Goal: Communication & Community: Answer question/provide support

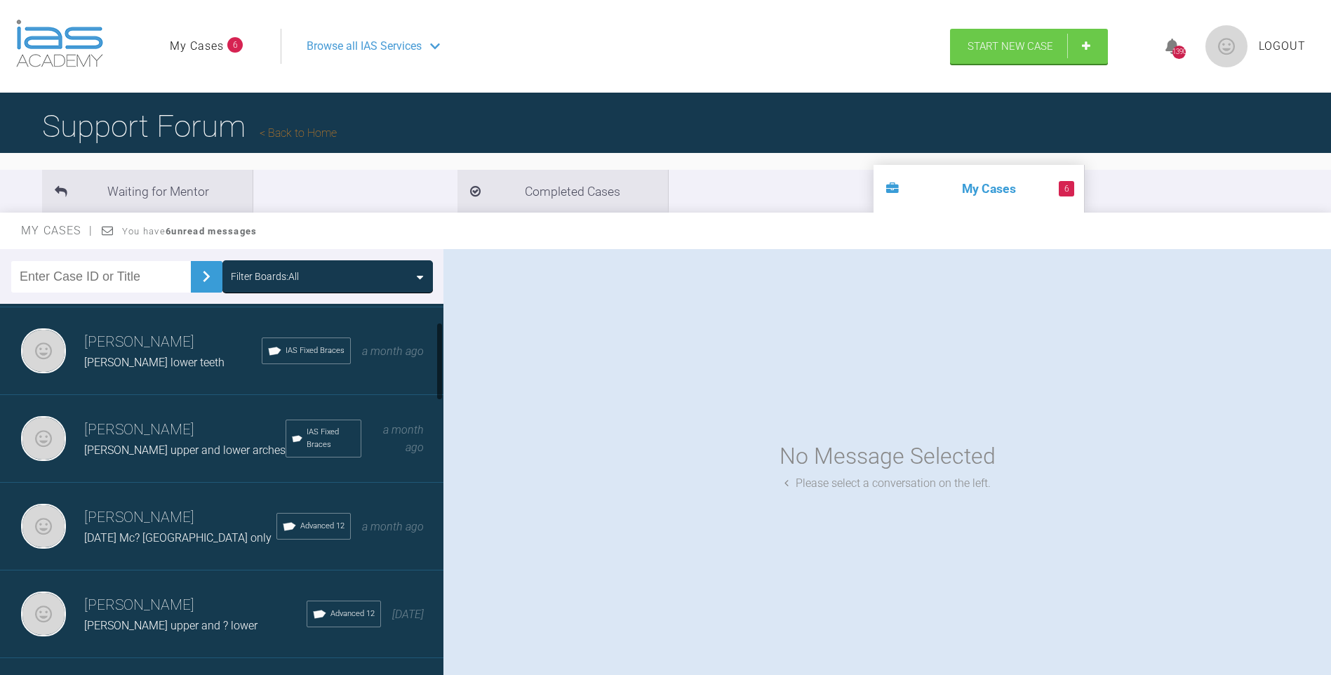
scroll to position [98, 0]
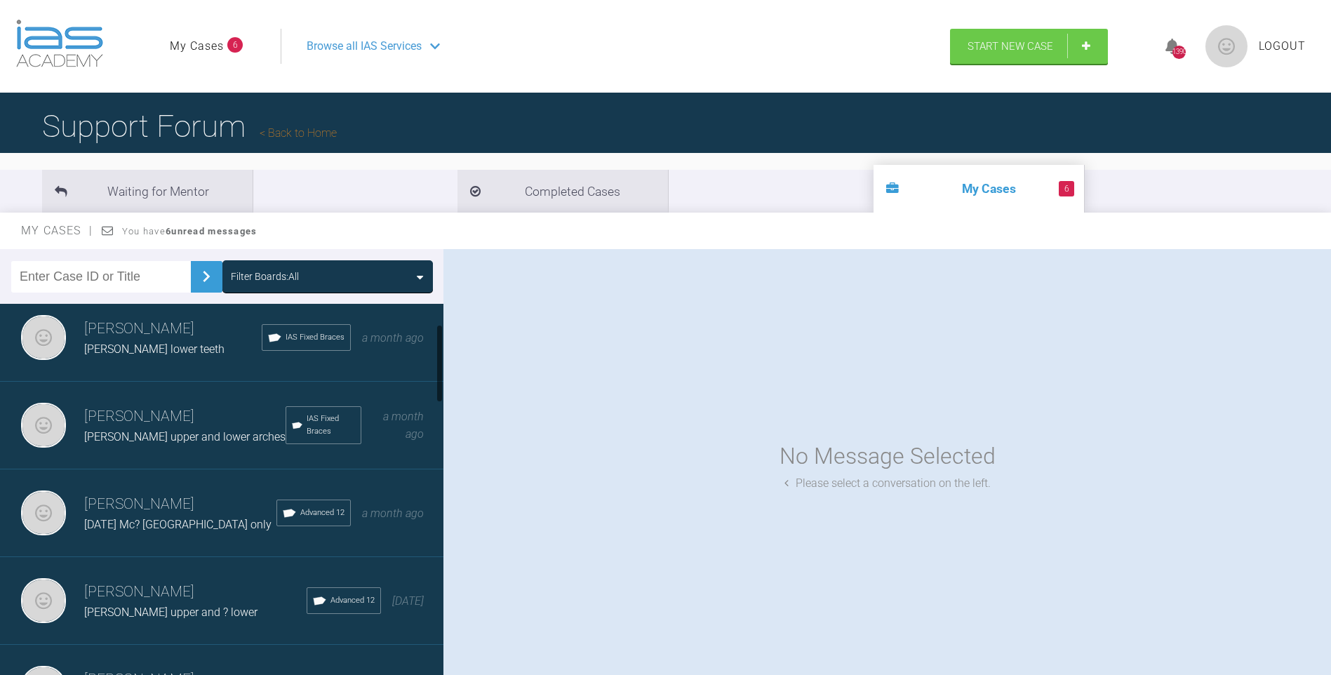
drag, startPoint x: 438, startPoint y: 354, endPoint x: 439, endPoint y: 375, distance: 20.4
click at [439, 375] on div at bounding box center [439, 363] width 5 height 79
drag, startPoint x: 149, startPoint y: 416, endPoint x: 227, endPoint y: 439, distance: 80.6
click at [150, 417] on h3 "[PERSON_NAME]" at bounding box center [184, 417] width 201 height 24
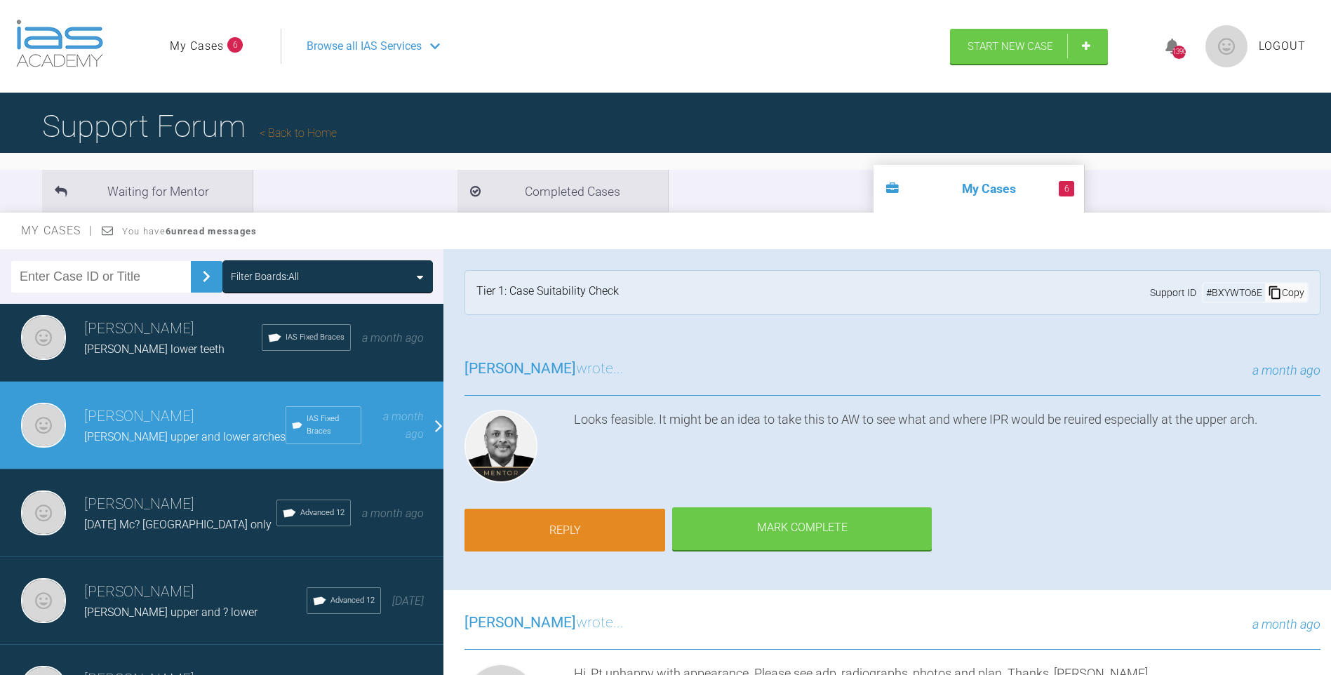
click at [586, 535] on link "Reply" at bounding box center [565, 531] width 201 height 44
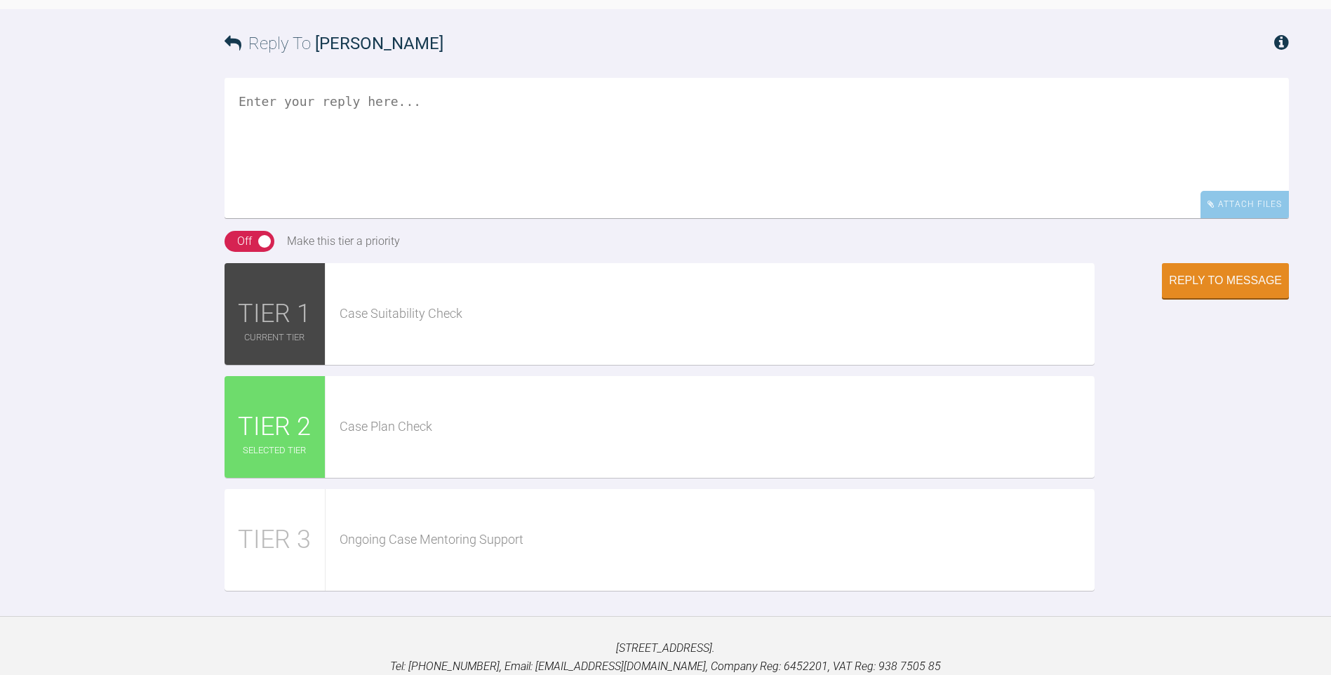
scroll to position [1540, 0]
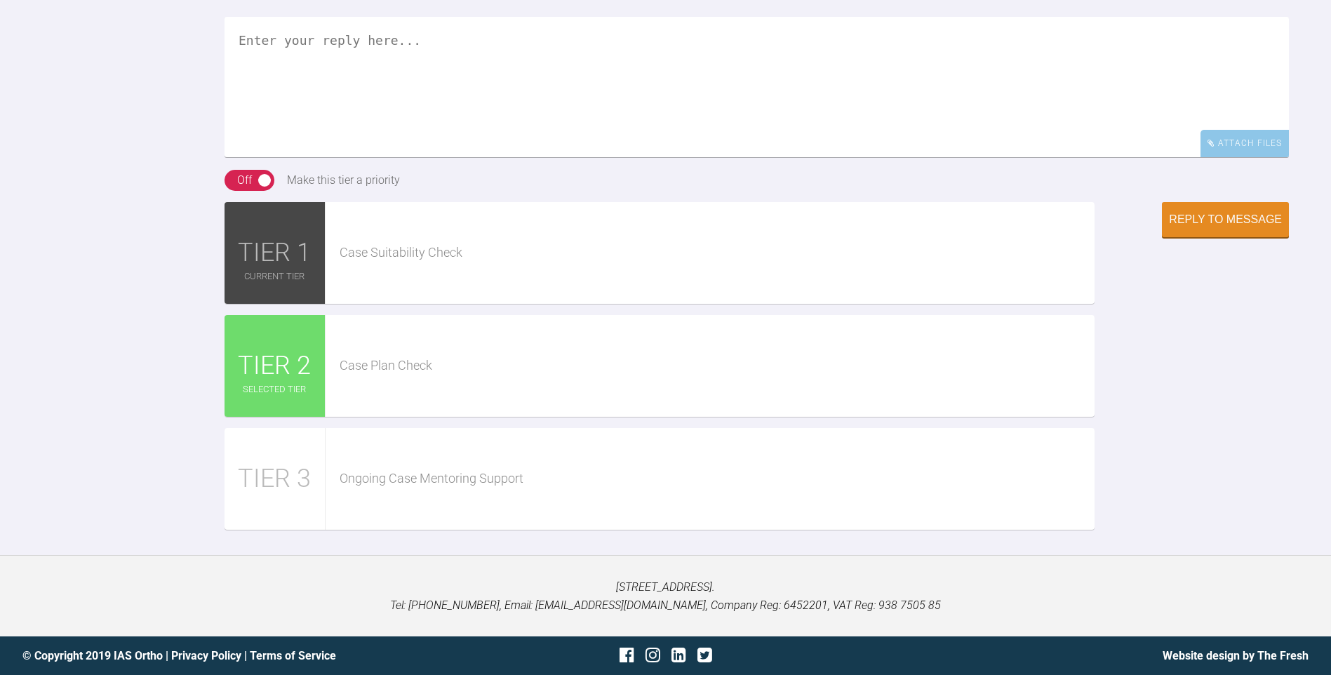
click at [326, 105] on textarea at bounding box center [757, 87] width 1065 height 140
paste textarea "[URL][DOMAIN_NAME]"
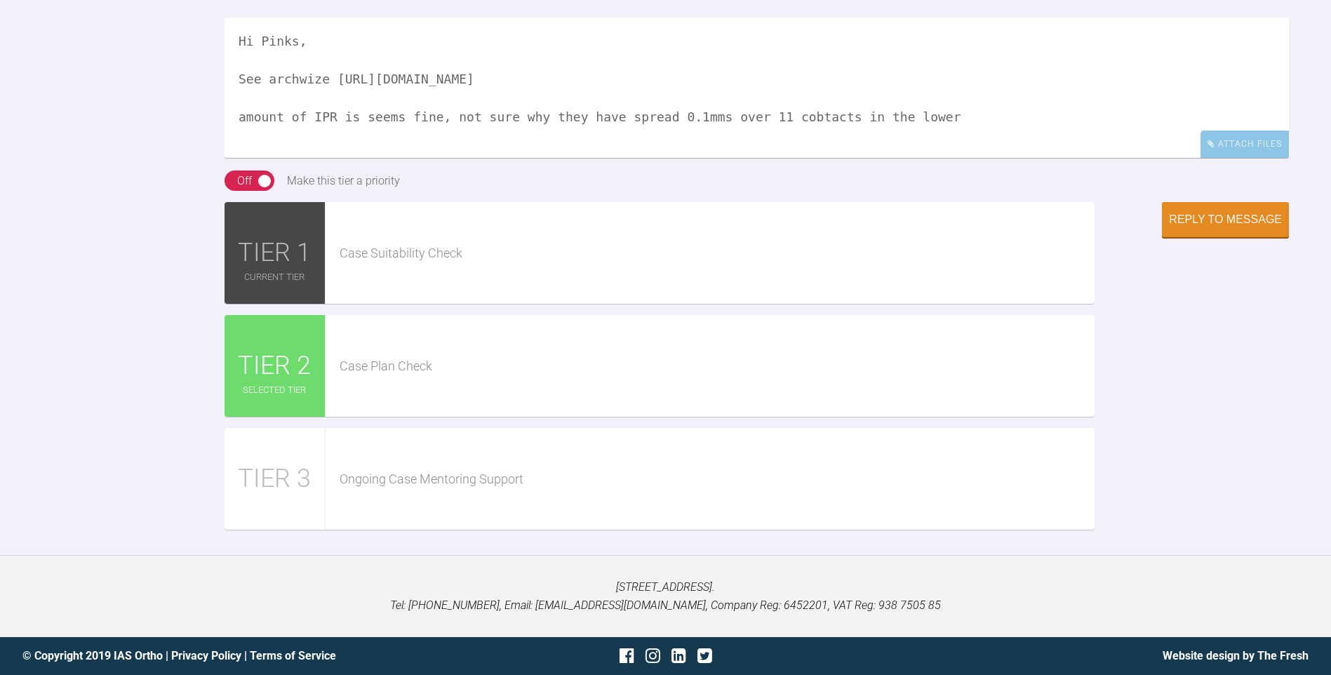
click at [773, 158] on textarea "Hi Pinks, See archwize [URL][DOMAIN_NAME] amount of IPR is seems fine, not sure…" at bounding box center [757, 88] width 1065 height 140
click at [916, 158] on textarea "Hi Pinks, See archwize [URL][DOMAIN_NAME] amount of IPR is seems fine, not sure…" at bounding box center [757, 88] width 1065 height 140
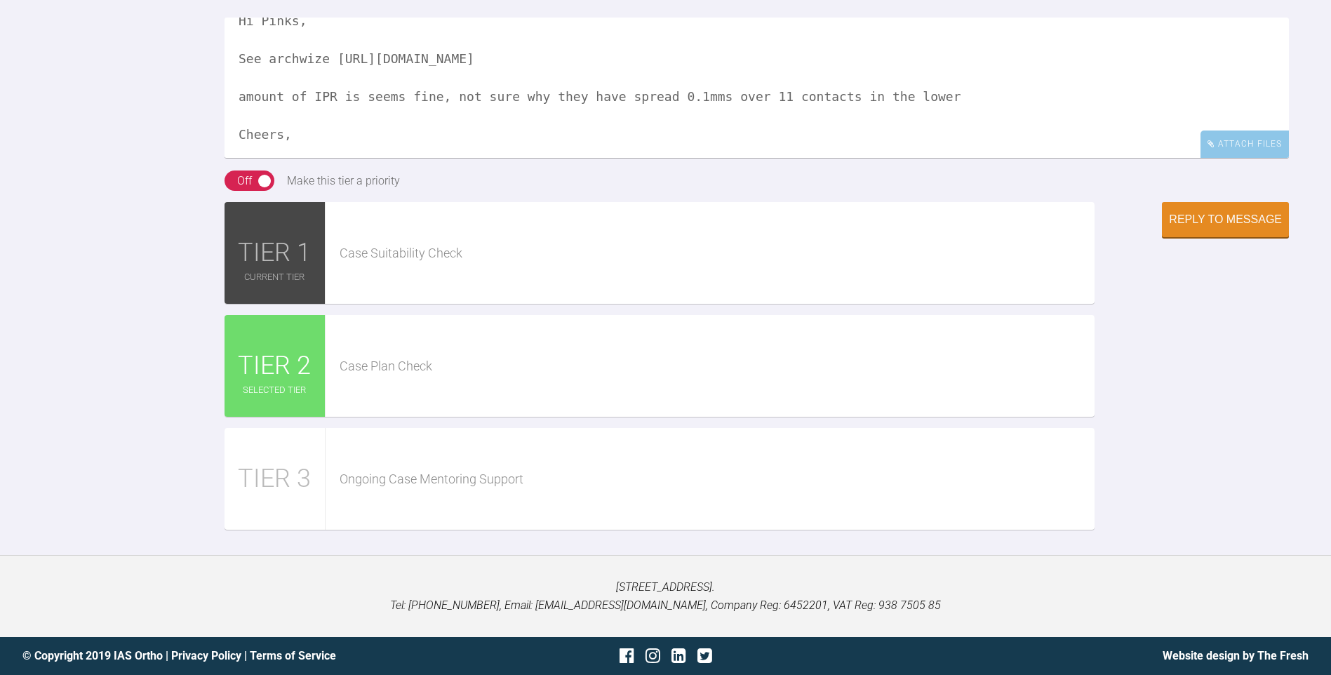
scroll to position [42, 0]
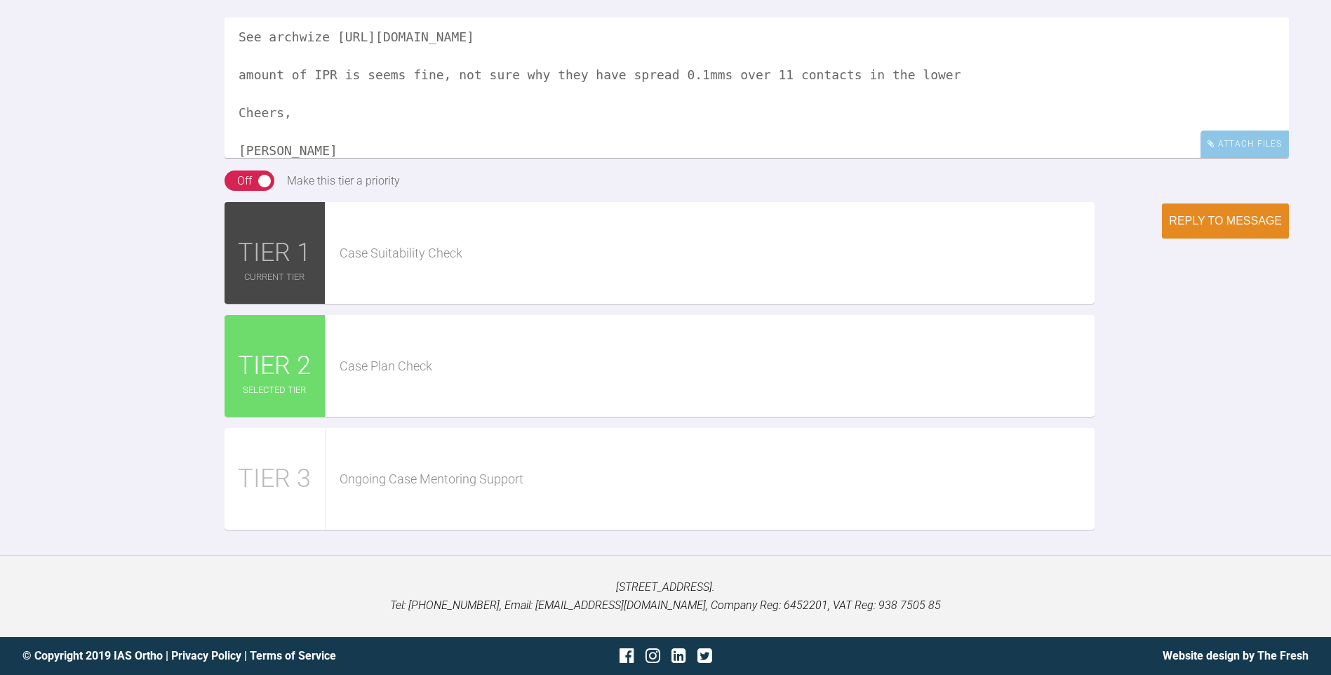
type textarea "Hi Pinks, See archwize [URL][DOMAIN_NAME] amount of IPR is seems fine, not sure…"
click at [1200, 227] on div "Reply to Message" at bounding box center [1225, 221] width 113 height 13
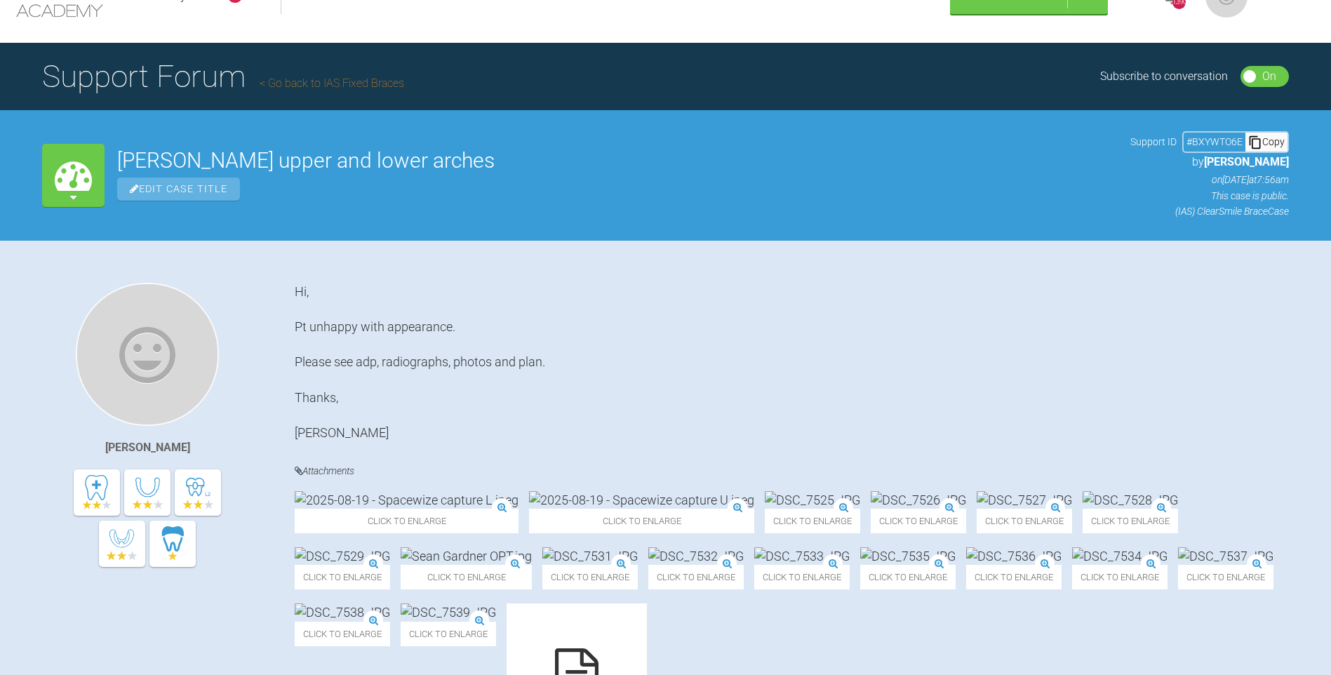
scroll to position [0, 0]
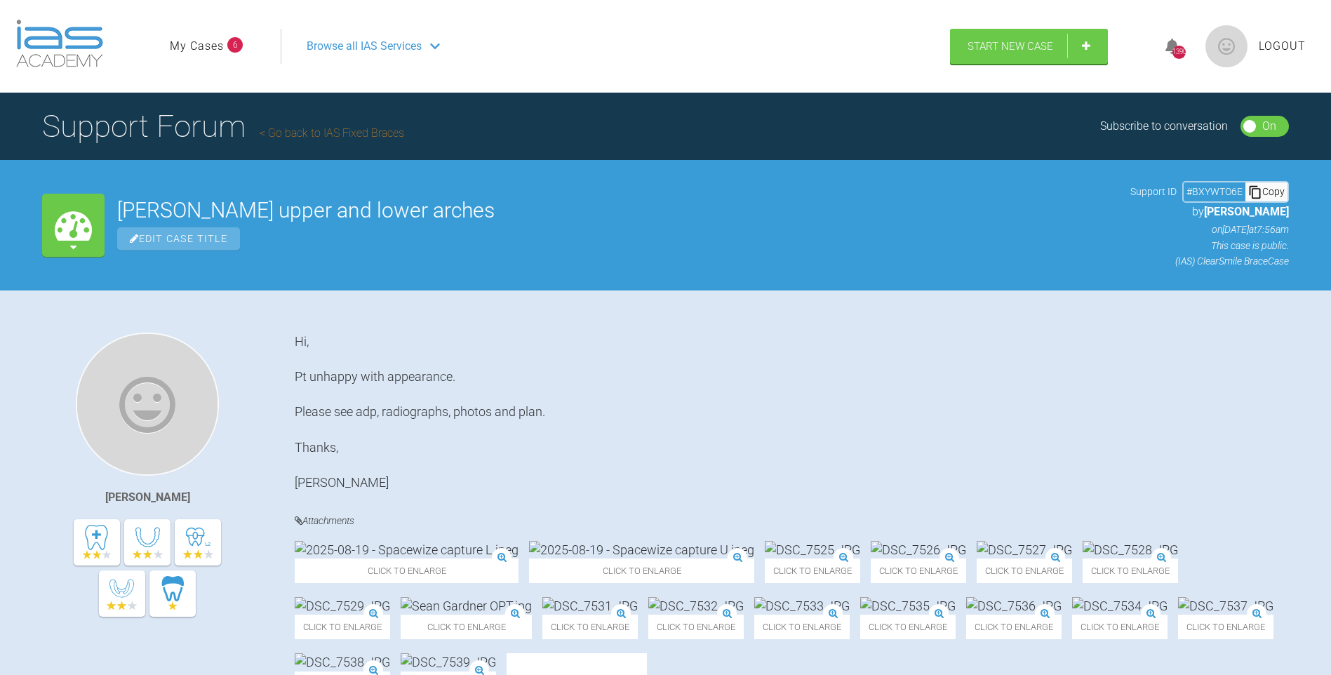
click at [209, 43] on link "My Cases" at bounding box center [197, 46] width 54 height 18
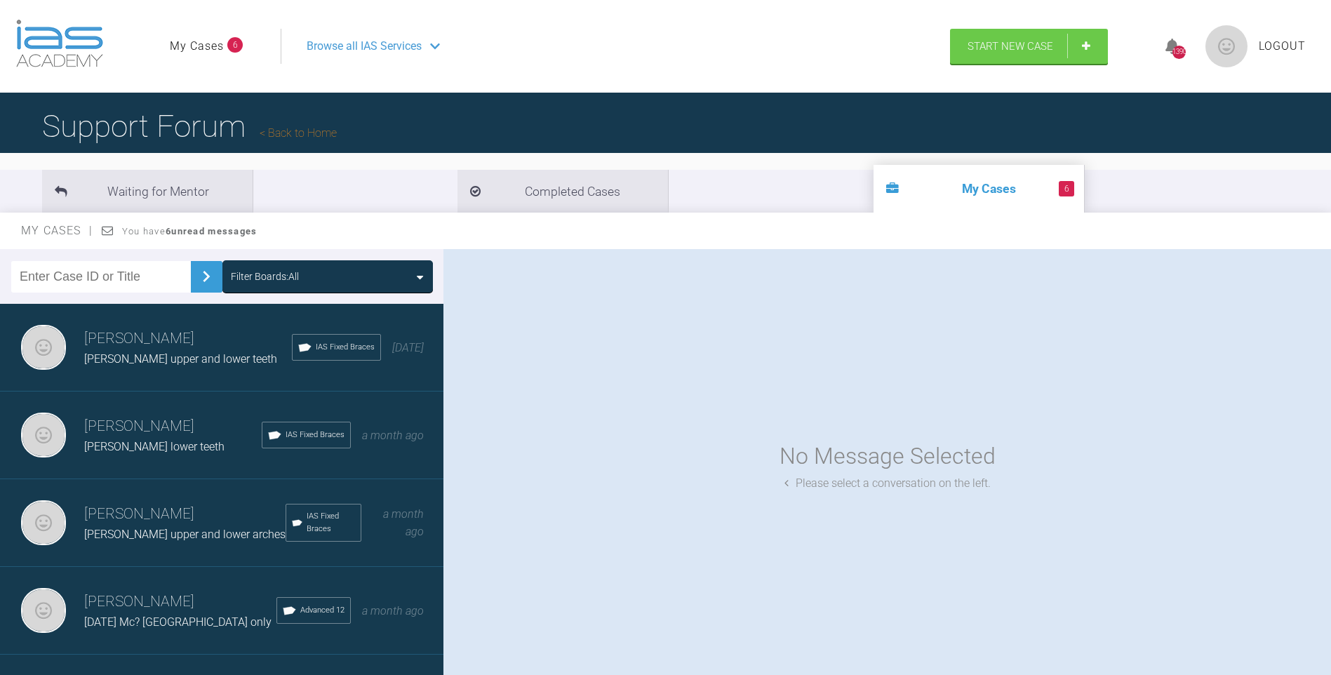
click at [184, 439] on div "[PERSON_NAME] lower teeth" at bounding box center [173, 447] width 178 height 18
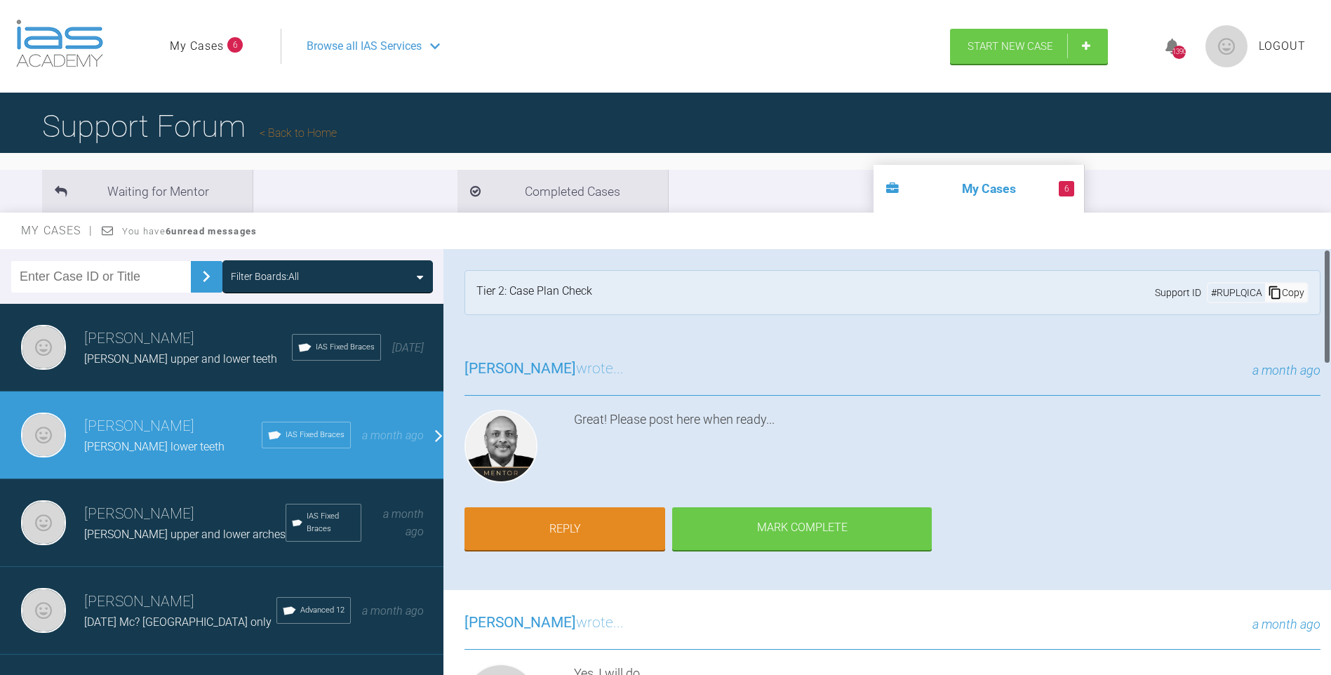
click at [1330, 260] on html "My Cases 6 Logout Browse all IAS Services Start New Case 1390 Logout Support Fo…" at bounding box center [665, 410] width 1331 height 821
click at [589, 541] on link "Reply" at bounding box center [565, 531] width 201 height 44
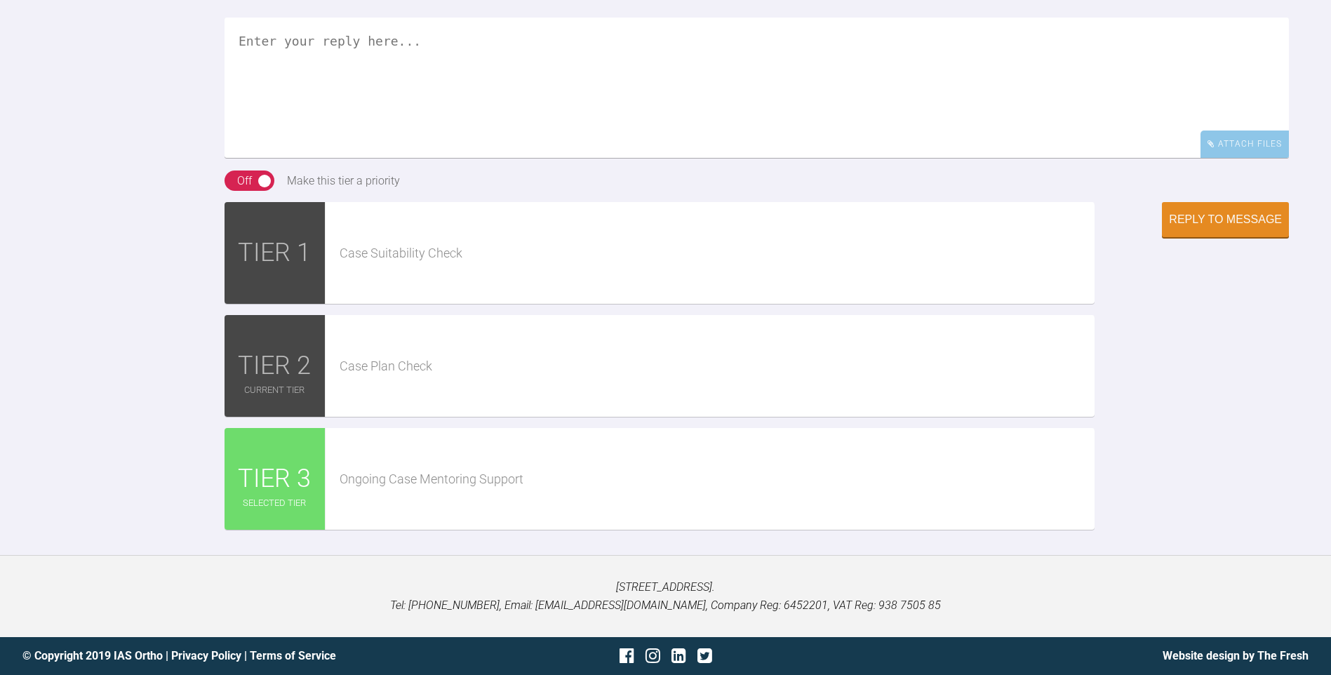
scroll to position [2678, 0]
click at [406, 138] on textarea at bounding box center [757, 88] width 1065 height 140
click at [519, 124] on textarea "Hi Pinks, Archwize IPR level seems feasible Will also be restoring with edge bo…" at bounding box center [757, 88] width 1065 height 140
paste textarea "[URL][DOMAIN_NAME]"
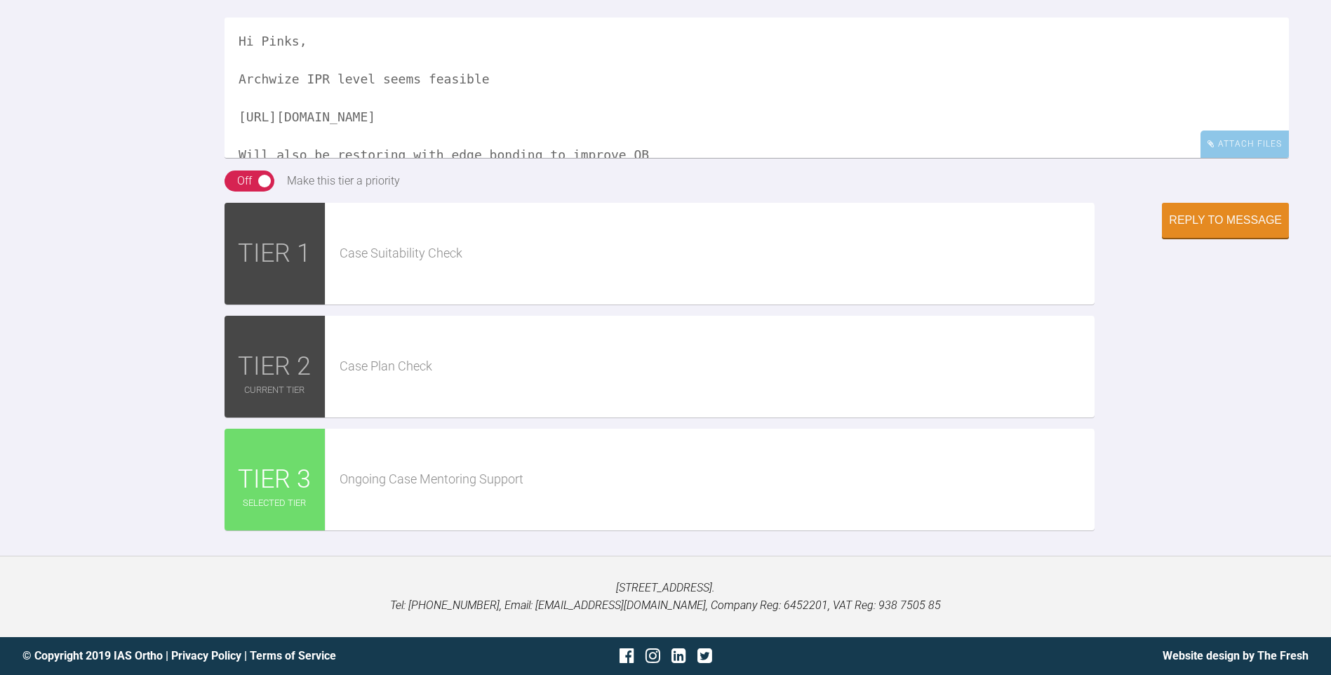
click at [656, 158] on textarea "Hi Pinks, Archwize IPR level seems feasible [URL][DOMAIN_NAME] Will also be res…" at bounding box center [757, 88] width 1065 height 140
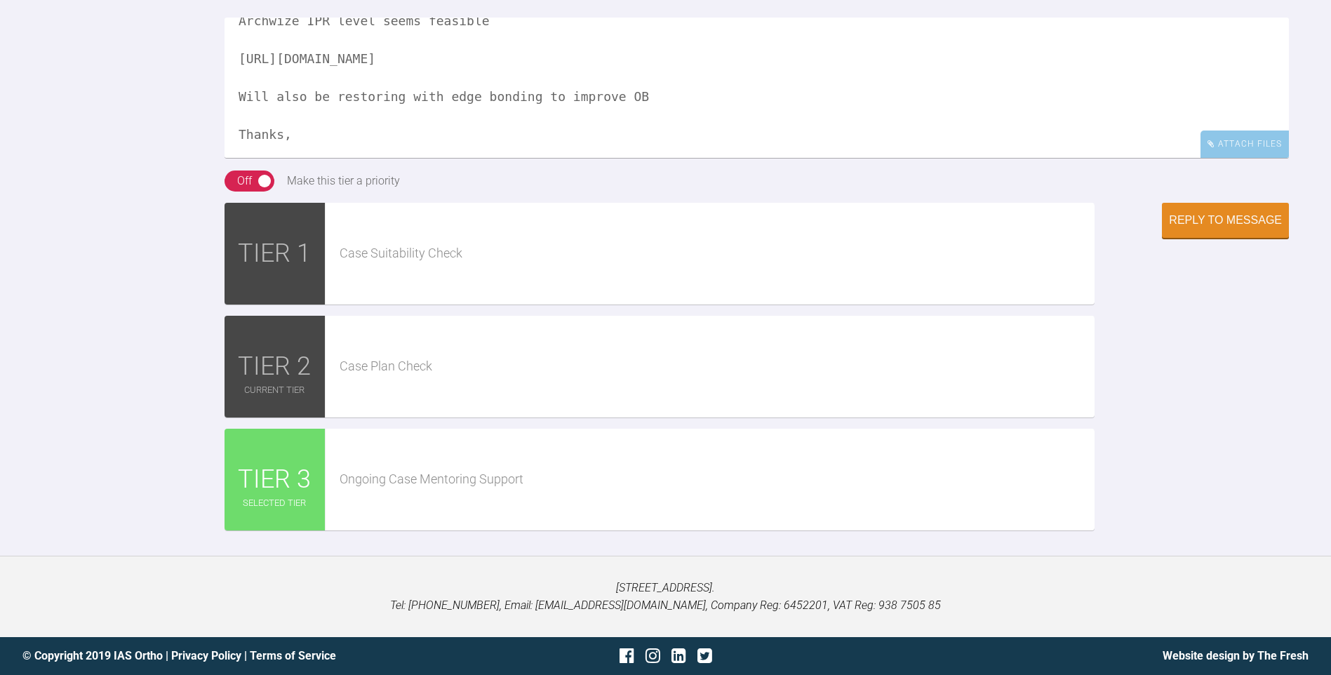
scroll to position [81, 0]
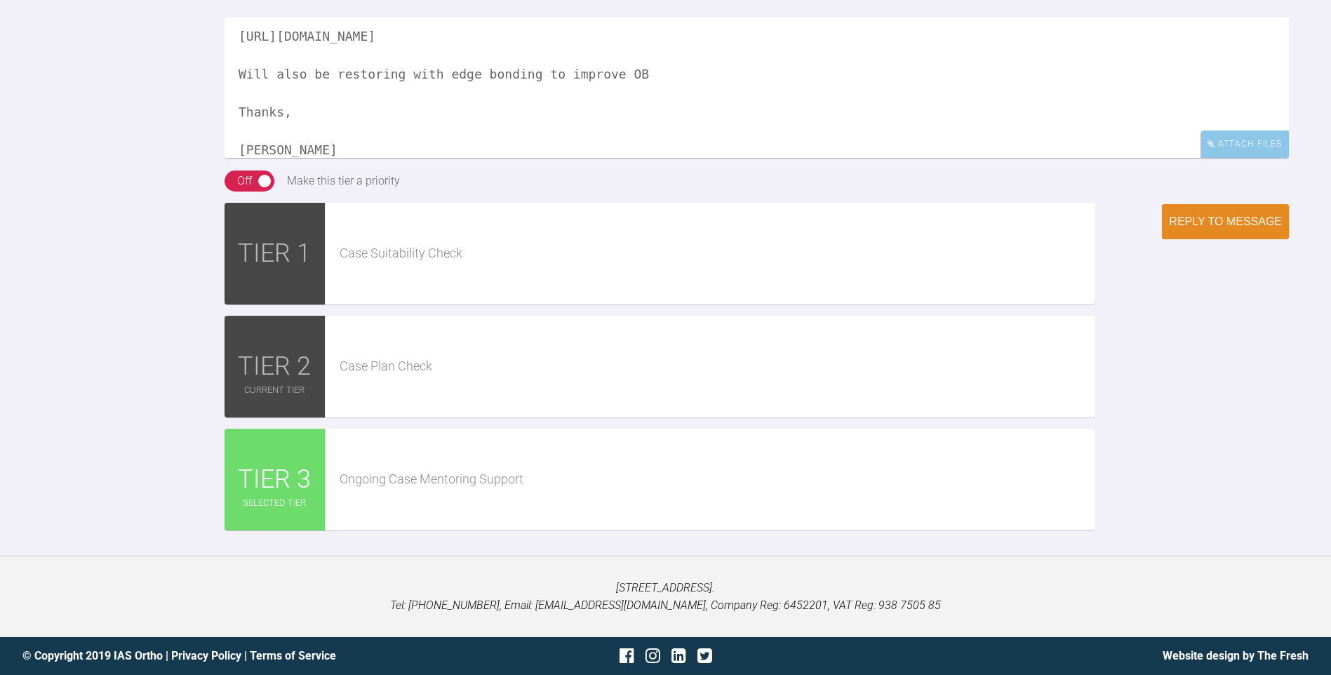
type textarea "Hi Pinks, Archwize IPR level seems feasible [URL][DOMAIN_NAME] Will also be res…"
click at [1222, 228] on div "Reply to Message" at bounding box center [1225, 221] width 113 height 13
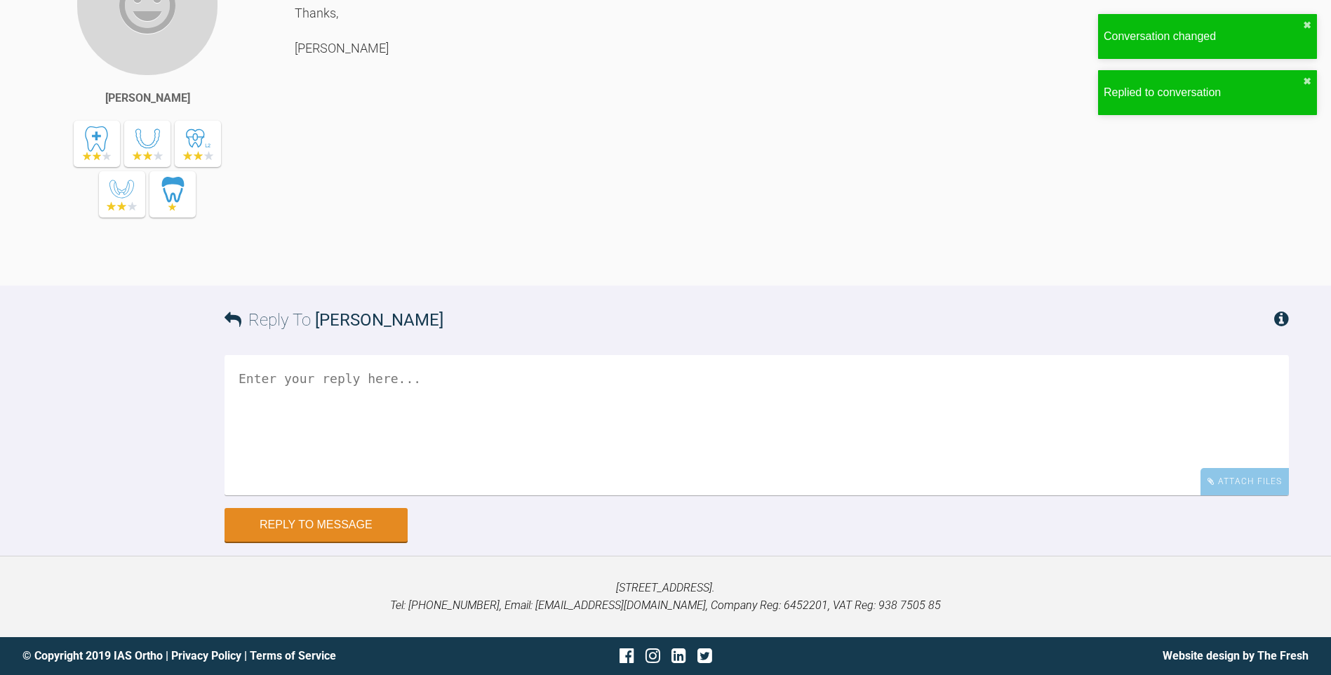
scroll to position [2877, 0]
